Goal: Task Accomplishment & Management: Complete application form

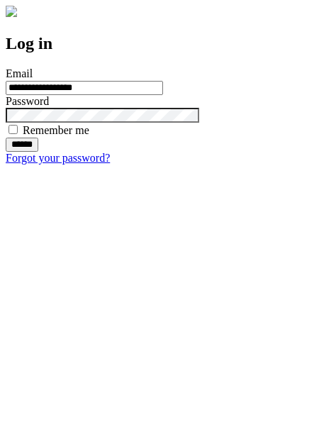
type input "**********"
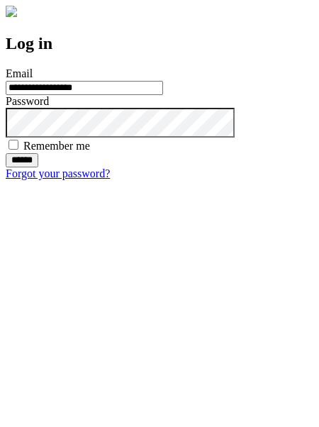
click at [38, 168] on input "******" at bounding box center [22, 160] width 33 height 14
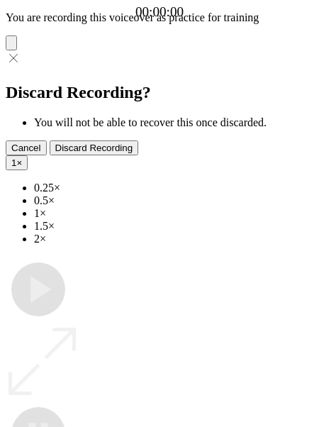
type input "**********"
